Goal: Information Seeking & Learning: Check status

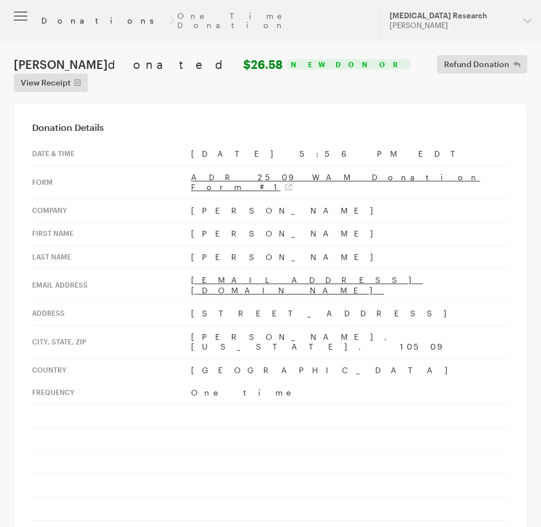
click at [48, 16] on link "Donations" at bounding box center [103, 20] width 125 height 9
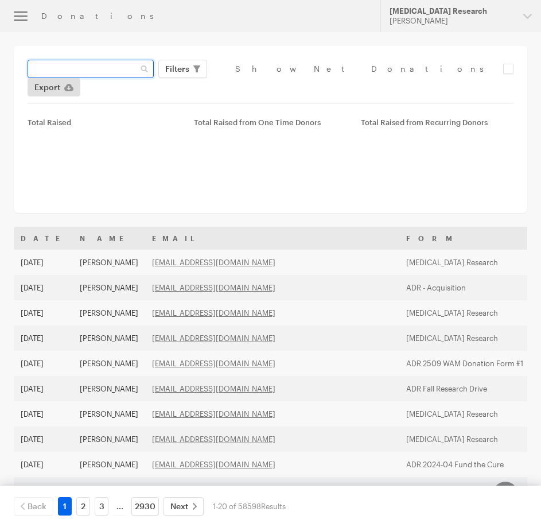
click at [119, 73] on input "text" at bounding box center [91, 69] width 126 height 18
paste input "[EMAIL_ADDRESS][DOMAIN_NAME]"
type input "[EMAIL_ADDRESS][DOMAIN_NAME]"
click at [264, 84] on button "Apply" at bounding box center [282, 93] width 37 height 18
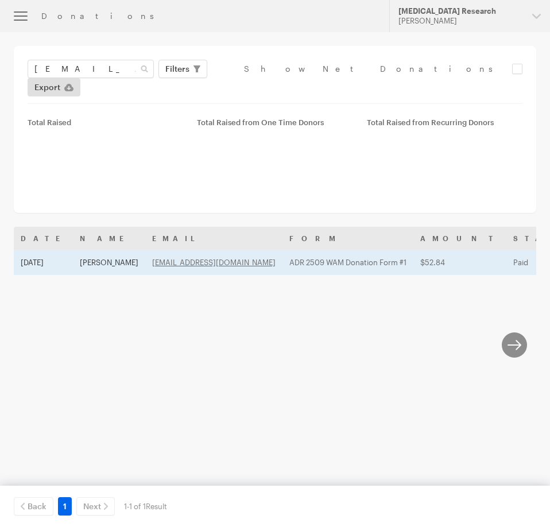
click at [106, 250] on td "[PERSON_NAME]" at bounding box center [109, 262] width 72 height 25
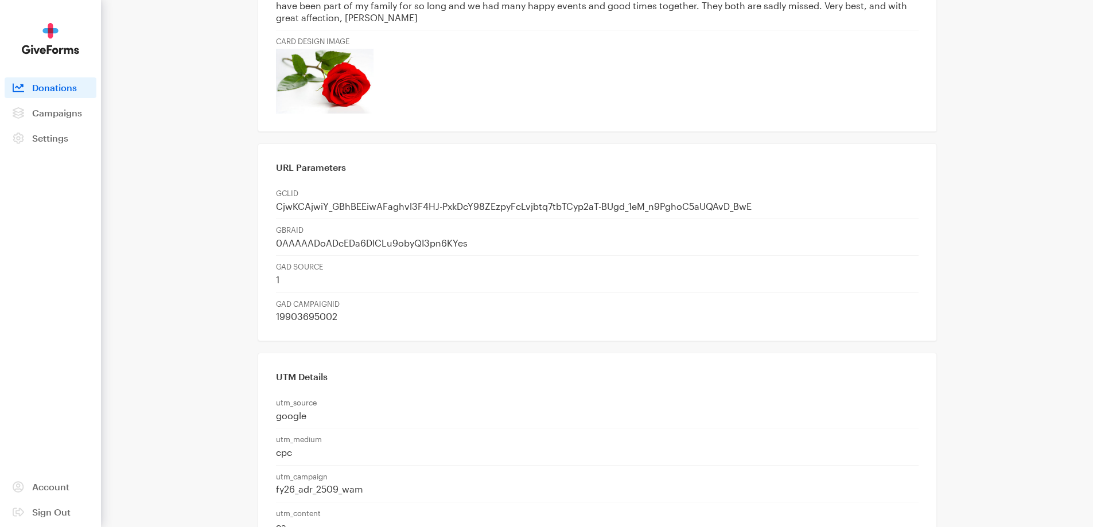
scroll to position [768, 0]
